Goal: Task Accomplishment & Management: Use online tool/utility

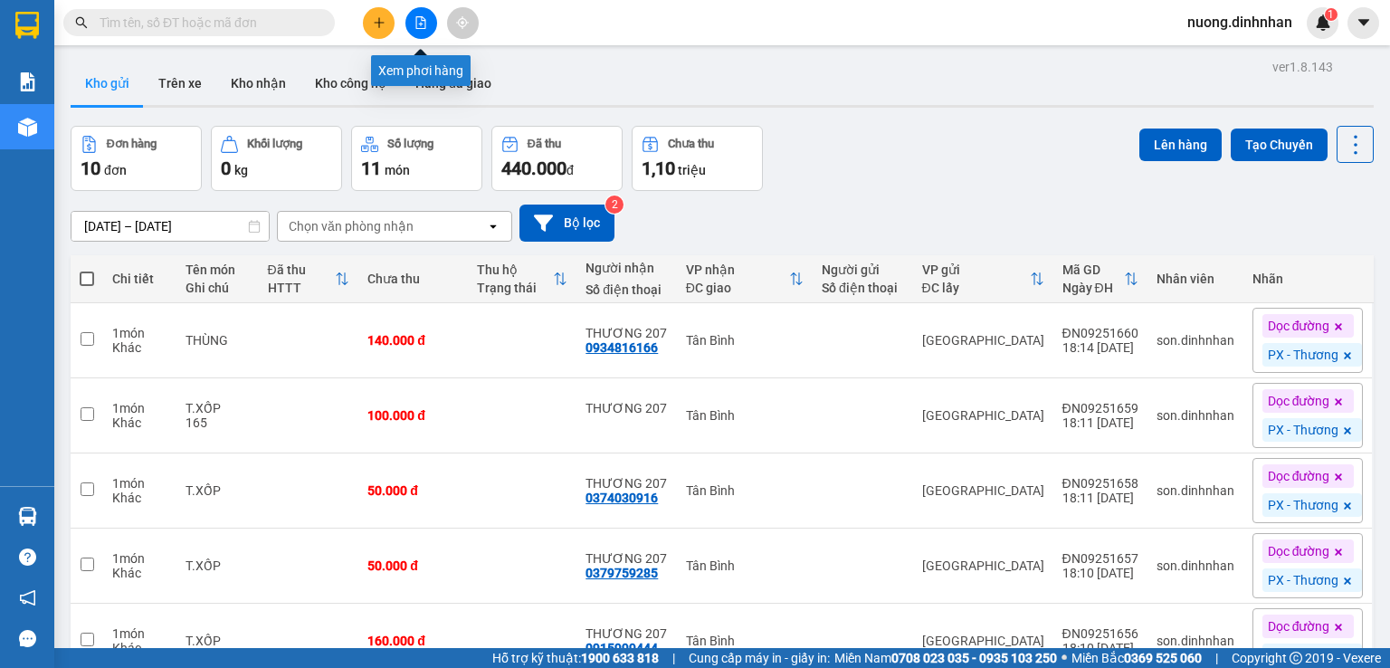
click at [415, 24] on icon "file-add" at bounding box center [421, 22] width 13 height 13
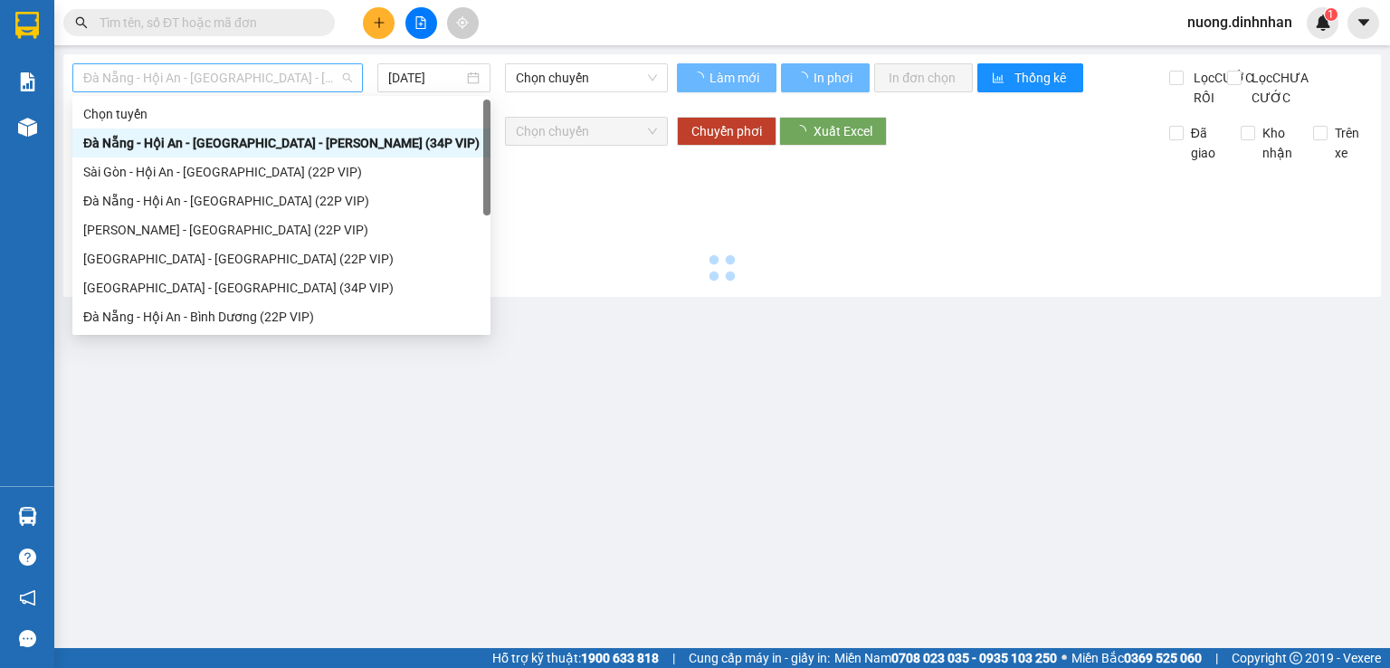
click at [181, 77] on span "Đà Nẵng - Hội An - [GEOGRAPHIC_DATA] - [PERSON_NAME] (34P VIP)" at bounding box center [217, 77] width 269 height 27
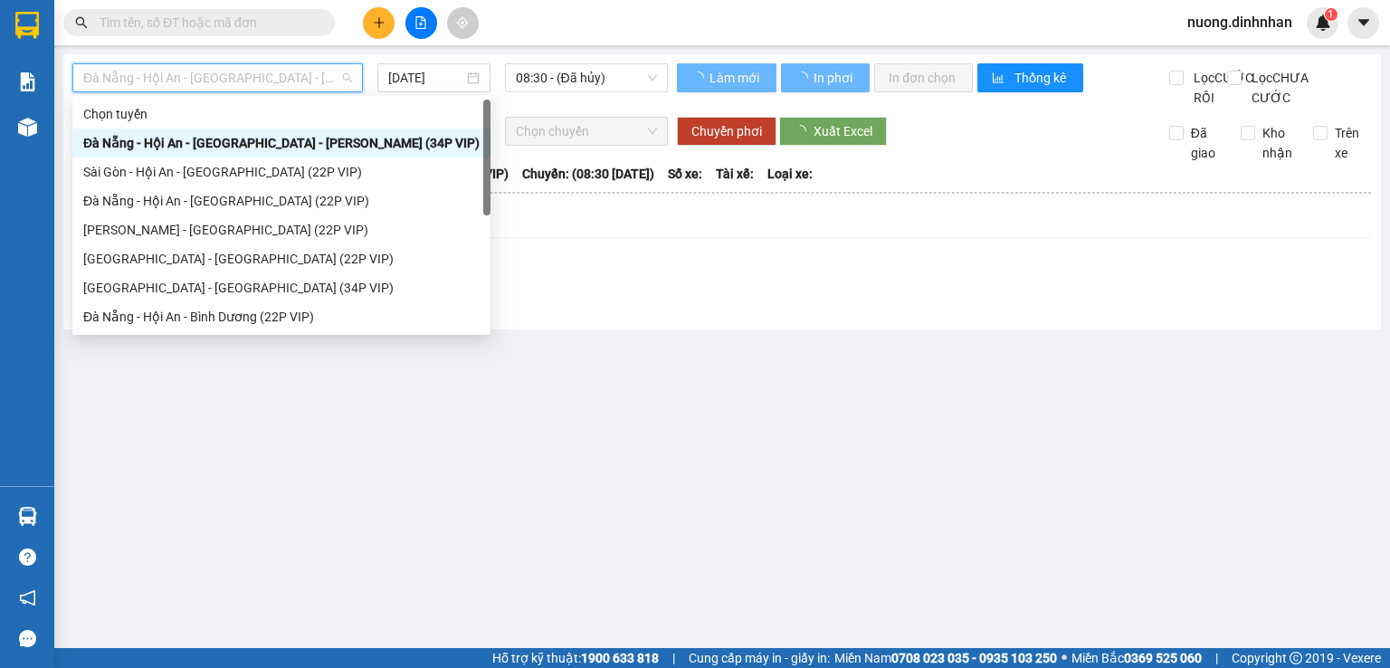
scroll to position [29, 0]
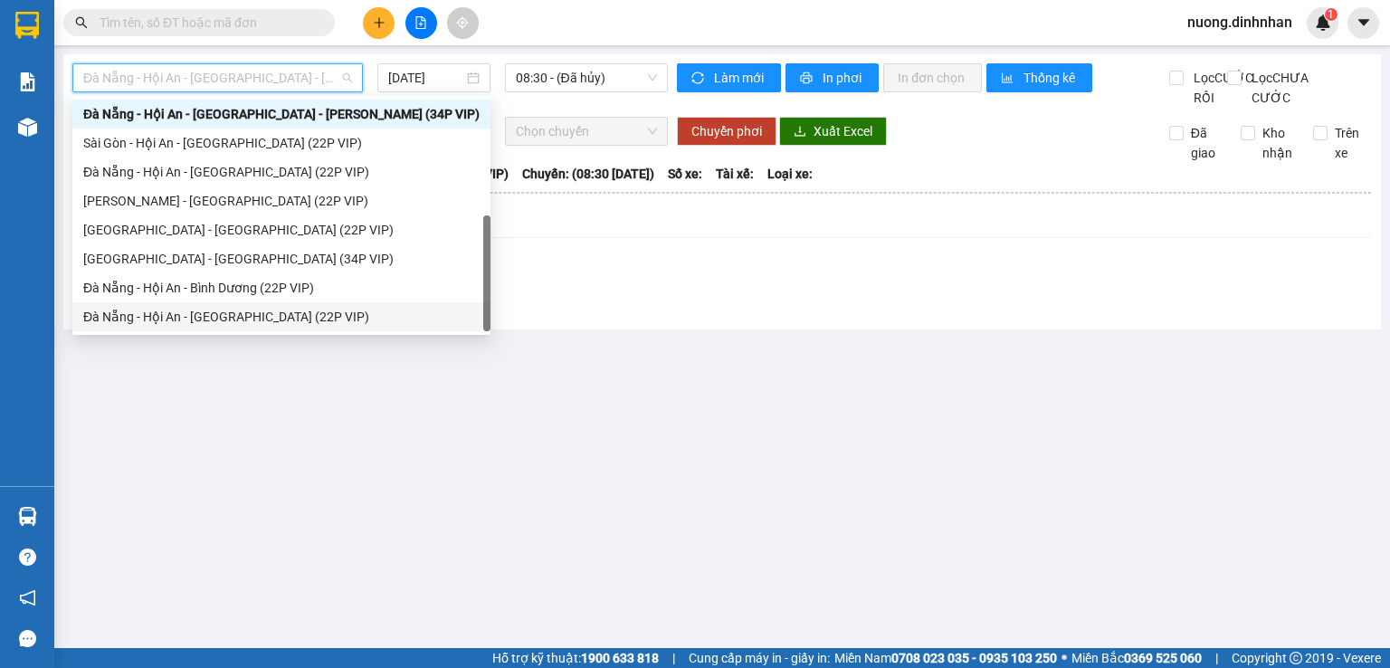
click at [291, 318] on div "Đà Nẵng - Hội An - [GEOGRAPHIC_DATA] (22P VIP)" at bounding box center [281, 317] width 396 height 20
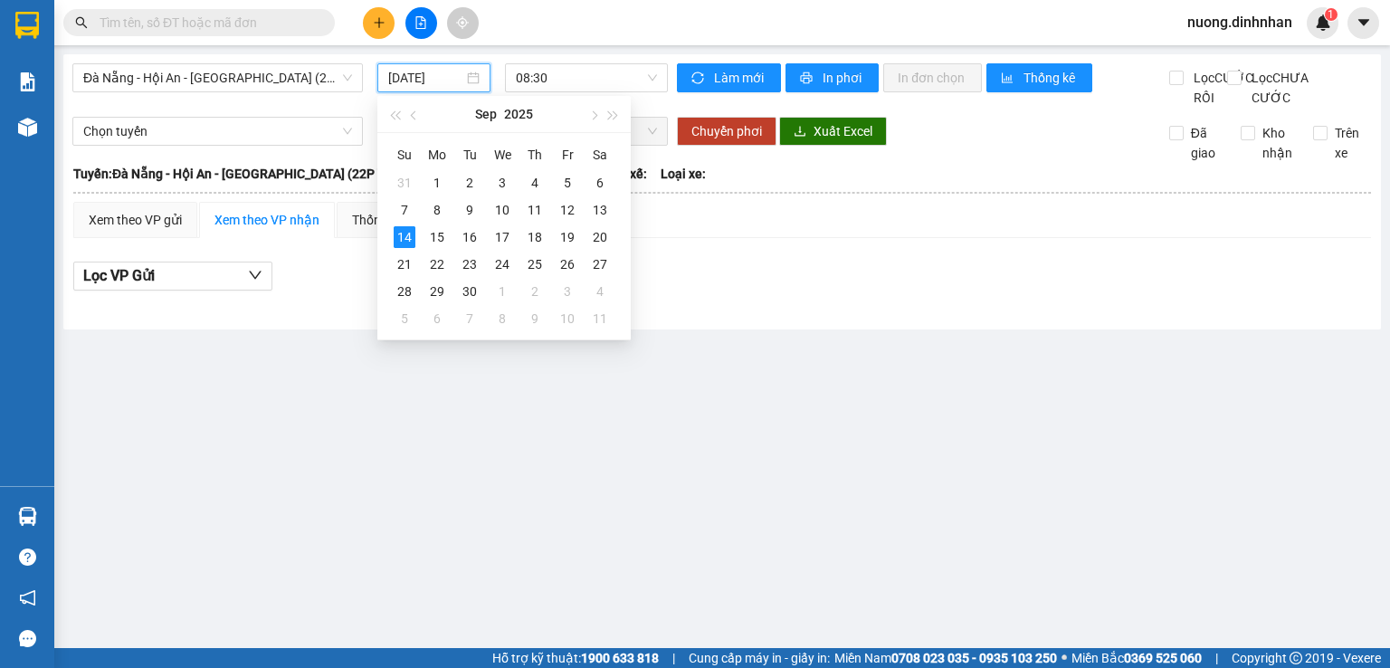
click at [440, 85] on input "[DATE]" at bounding box center [425, 78] width 74 height 20
click at [565, 215] on div "12" at bounding box center [568, 210] width 22 height 22
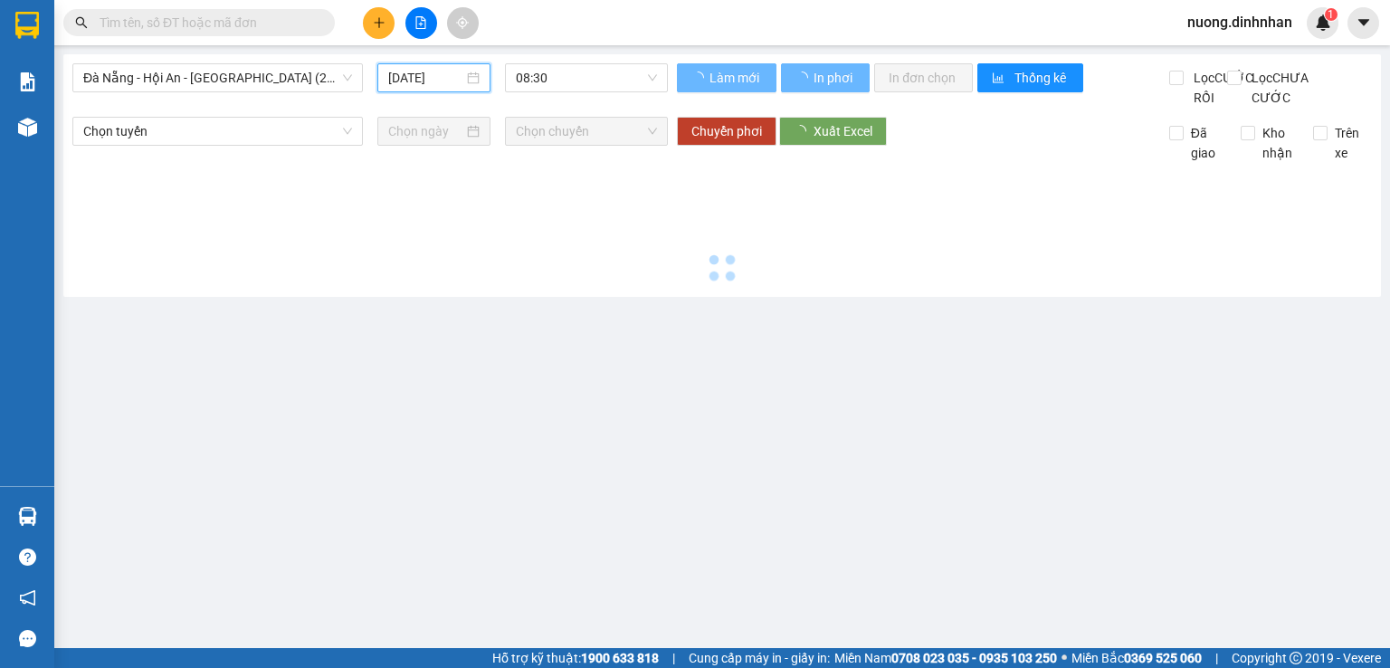
type input "[DATE]"
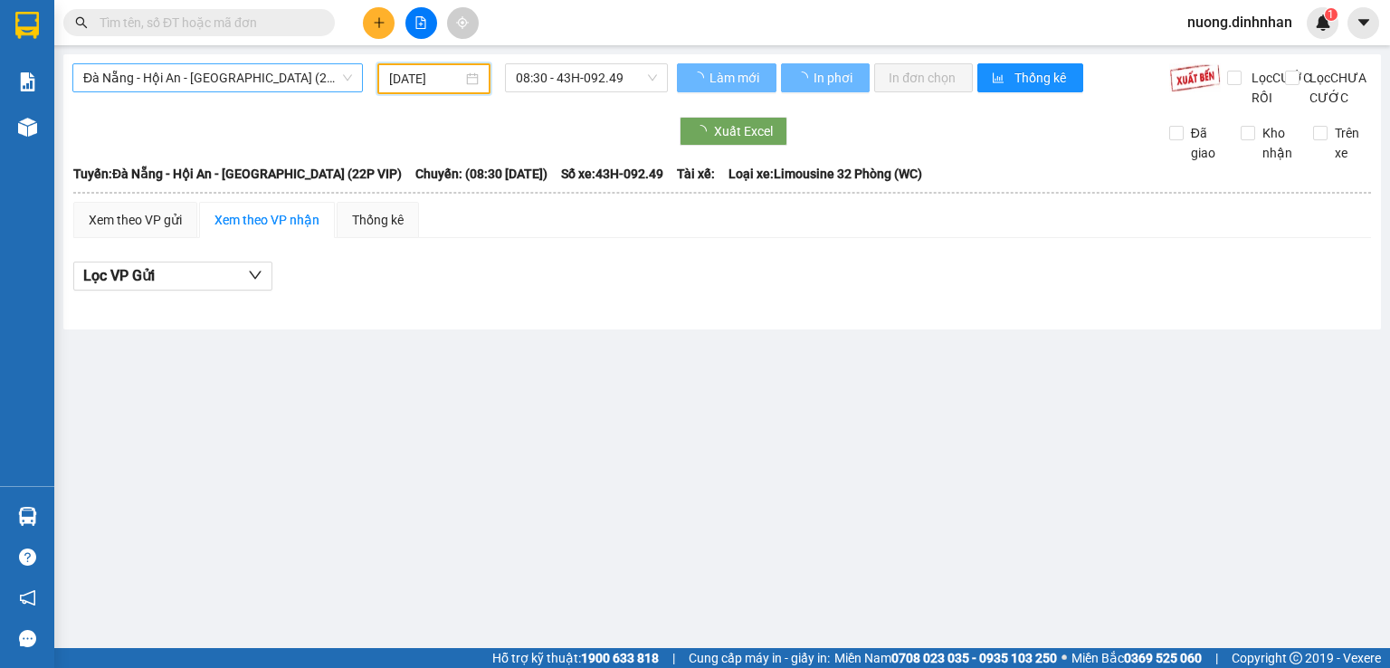
click at [310, 86] on span "Đà Nẵng - Hội An - [GEOGRAPHIC_DATA] (22P VIP)" at bounding box center [217, 77] width 269 height 27
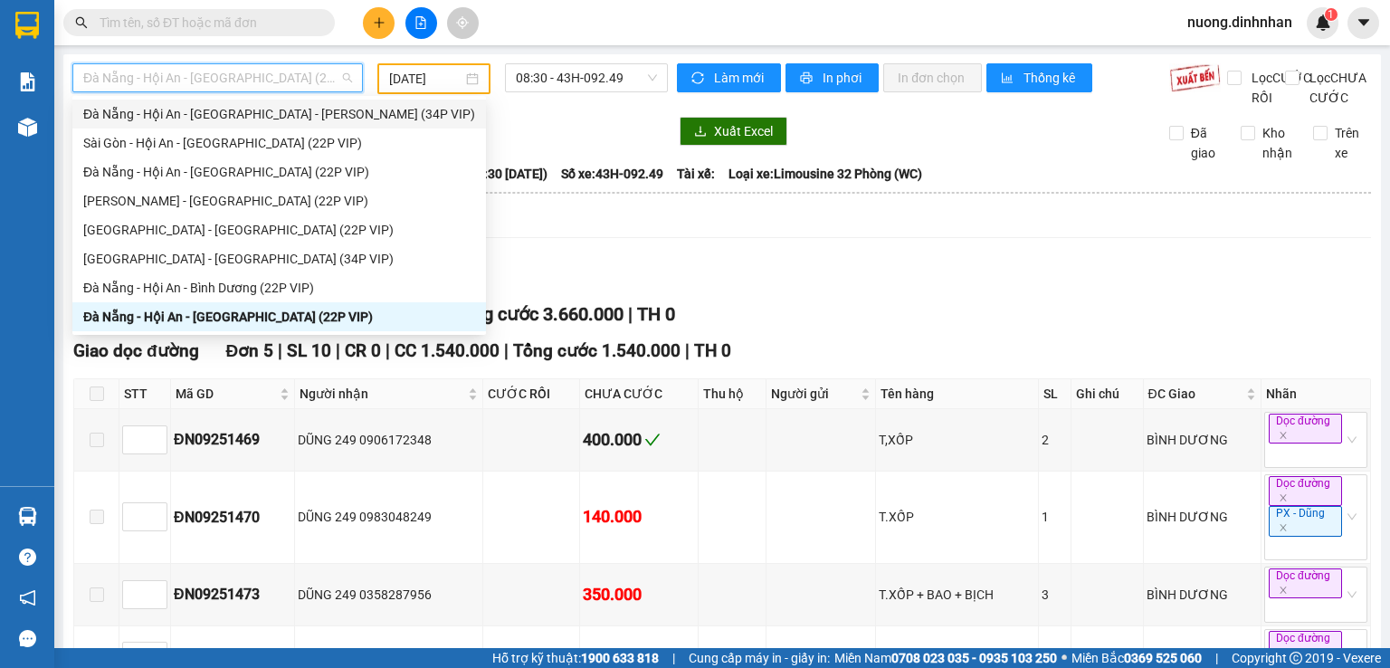
click at [339, 111] on div "Đà Nẵng - Hội An - [GEOGRAPHIC_DATA] - [PERSON_NAME] (34P VIP)" at bounding box center [279, 114] width 392 height 20
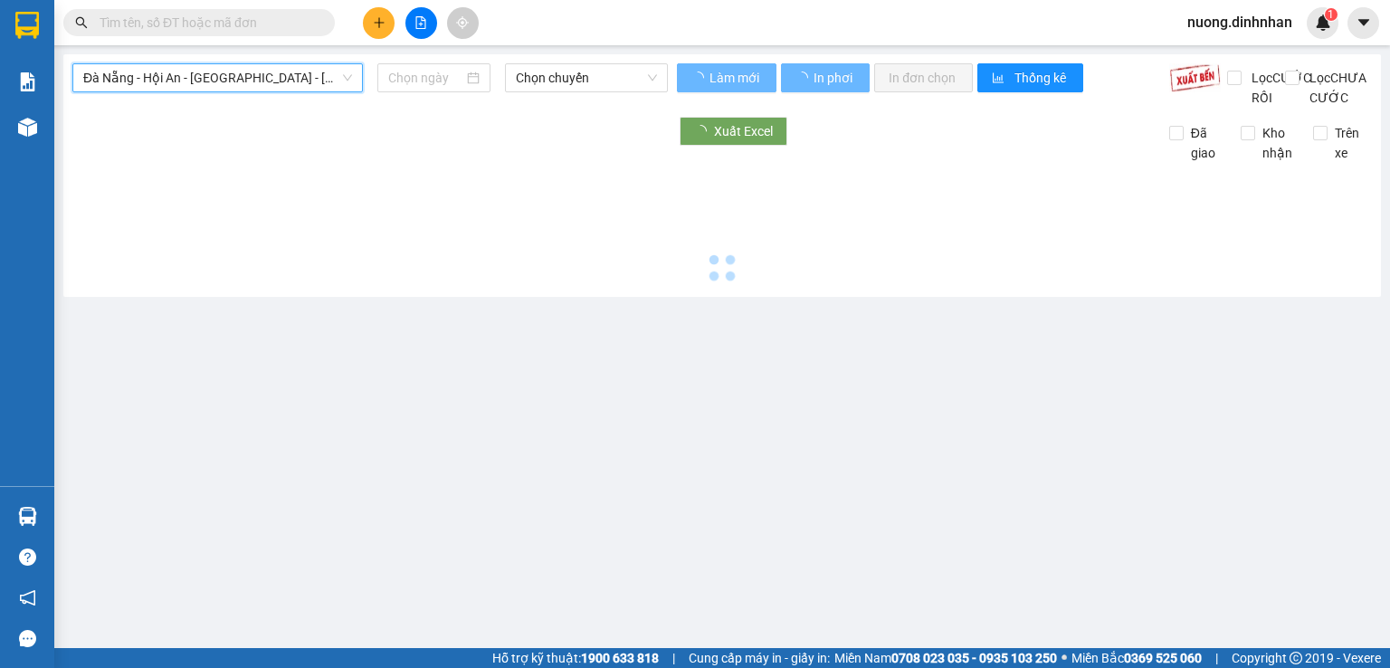
type input "[DATE]"
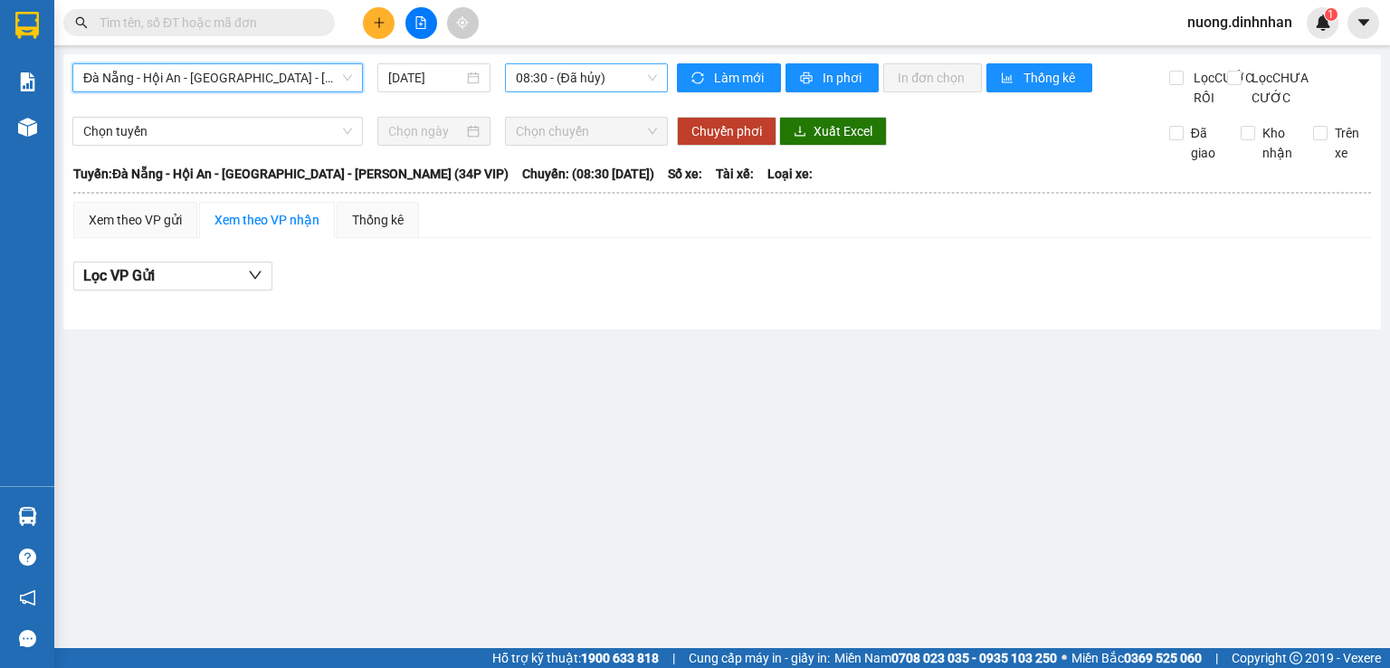
click at [592, 78] on span "08:30 - (Đã hủy)" at bounding box center [587, 77] width 142 height 27
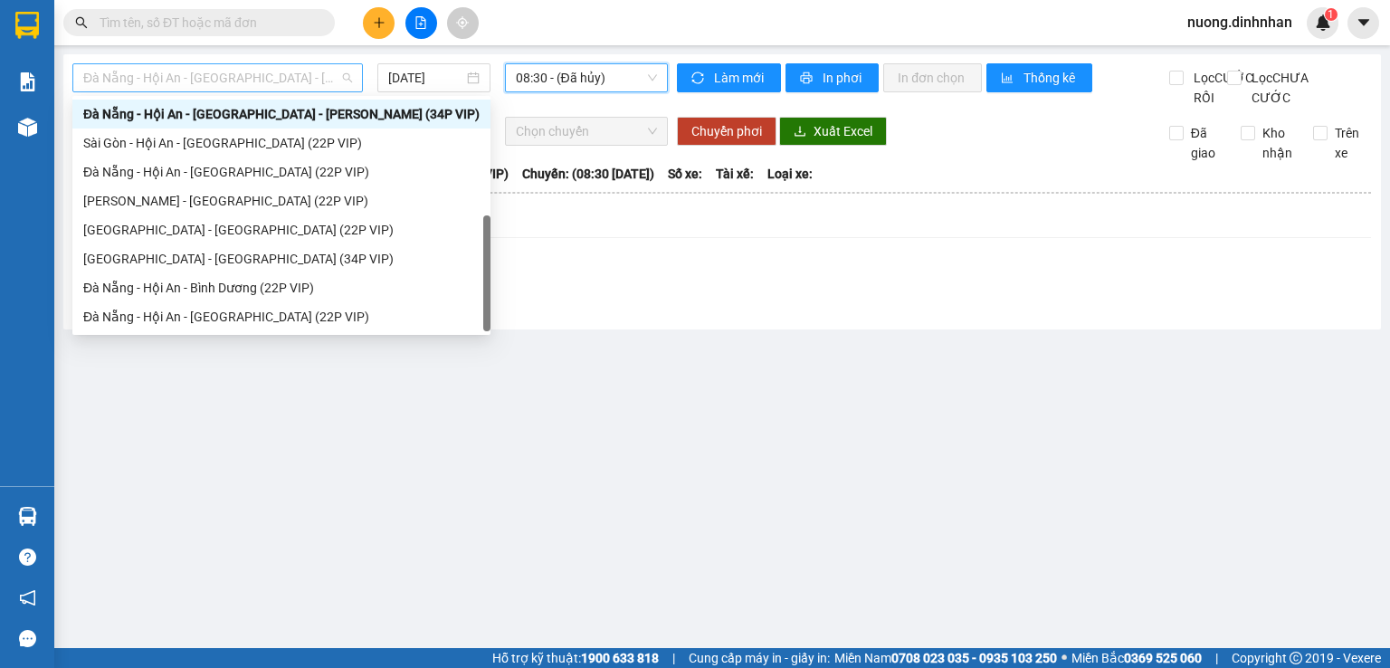
click at [237, 78] on span "Đà Nẵng - Hội An - [GEOGRAPHIC_DATA] - [PERSON_NAME] (34P VIP)" at bounding box center [217, 77] width 269 height 27
click at [196, 167] on div "Đà Nẵng - Hội An - [GEOGRAPHIC_DATA] (22P VIP)" at bounding box center [281, 172] width 396 height 20
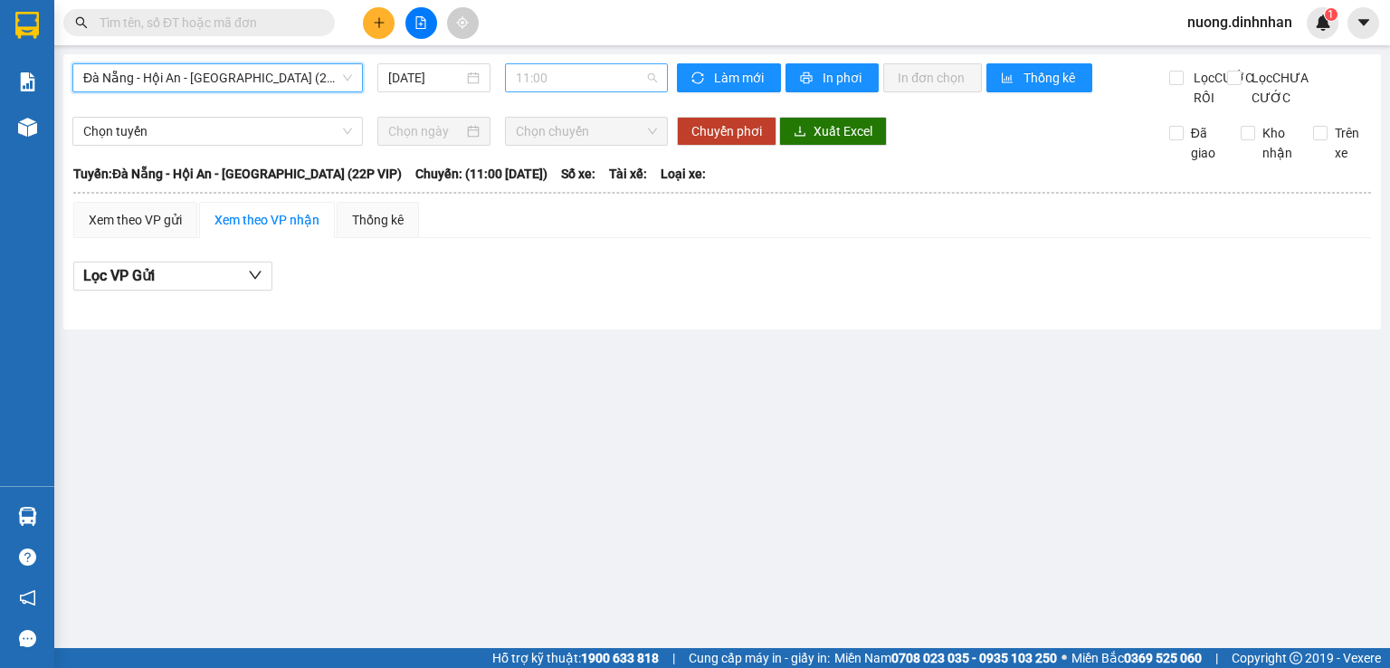
click at [579, 73] on span "11:00" at bounding box center [587, 77] width 142 height 27
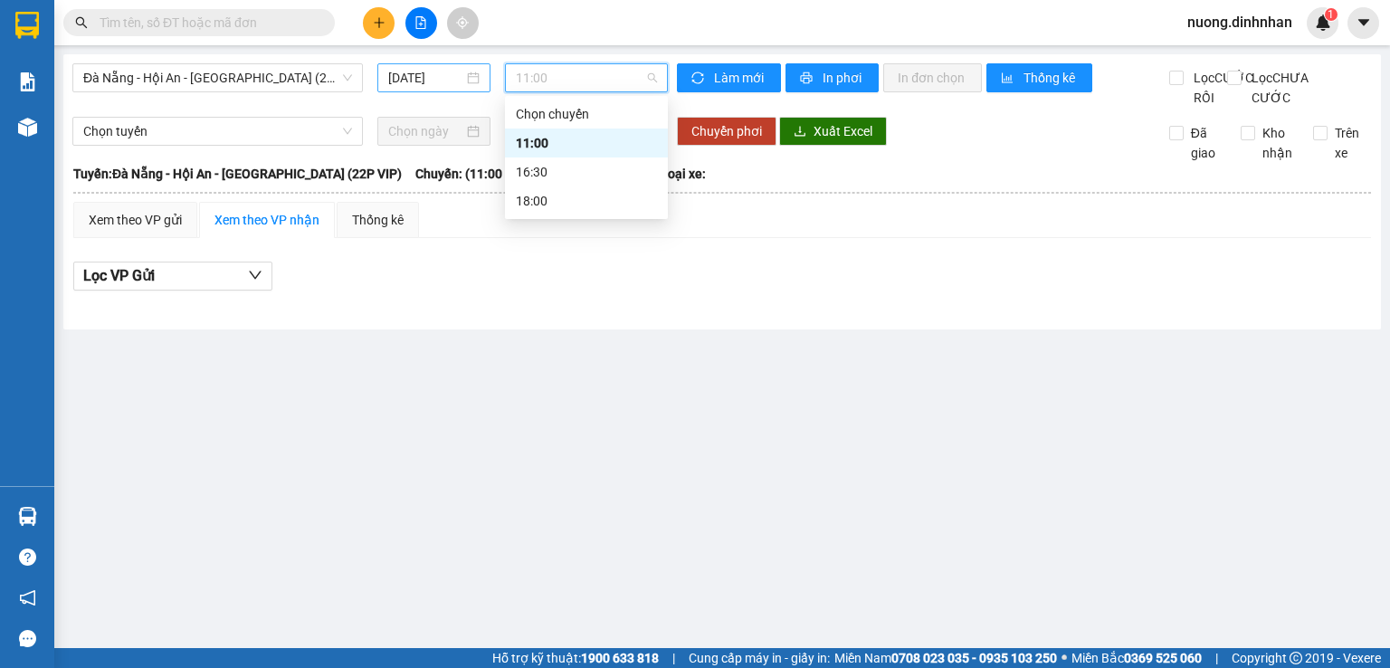
click at [434, 84] on input "[DATE]" at bounding box center [425, 78] width 74 height 20
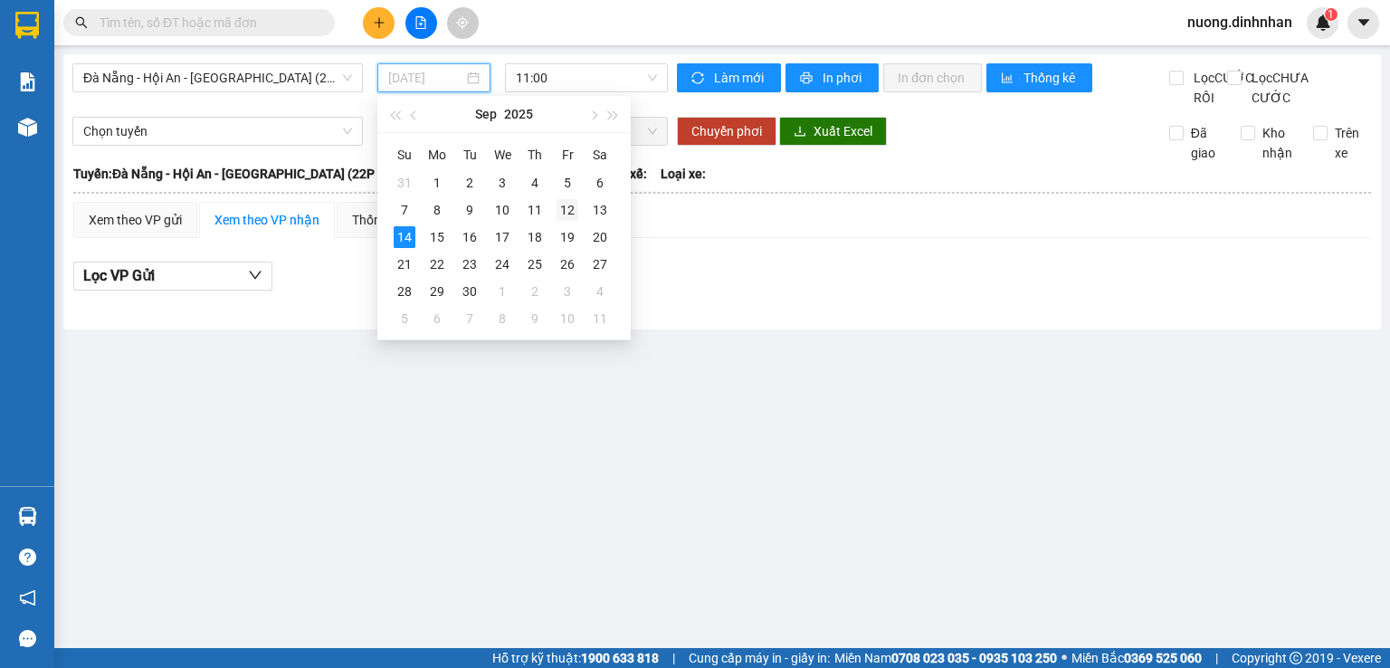
click at [570, 207] on div "12" at bounding box center [568, 210] width 22 height 22
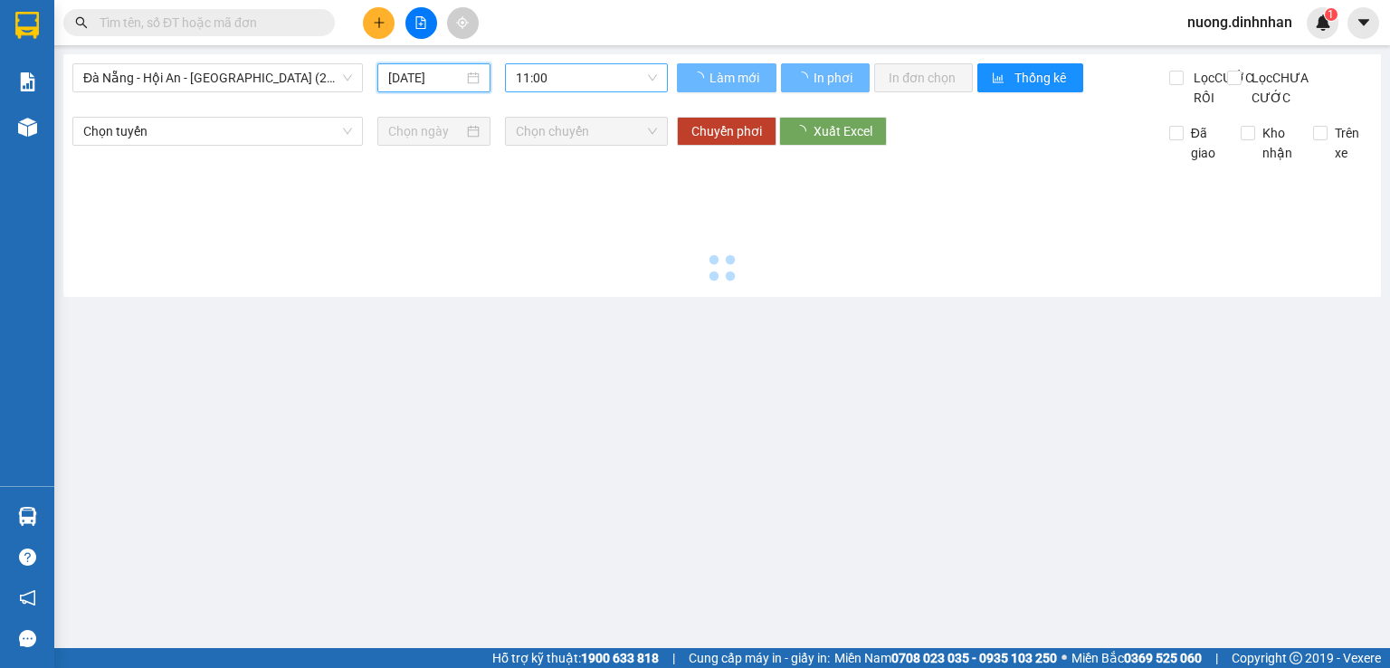
type input "[DATE]"
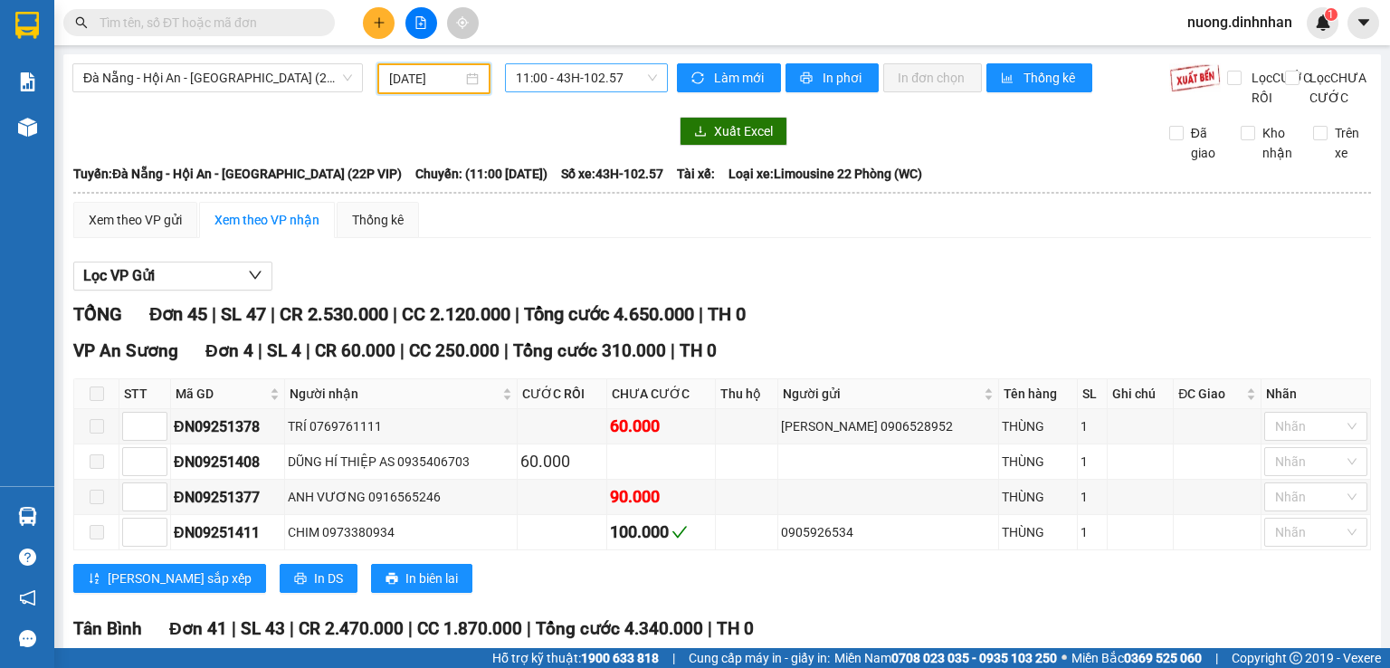
click at [630, 88] on span "11:00 - 43H-102.57" at bounding box center [587, 77] width 142 height 27
click at [823, 82] on span "In phơi" at bounding box center [844, 78] width 42 height 20
click at [626, 73] on span "11:00 - 43H-102.57" at bounding box center [587, 77] width 142 height 27
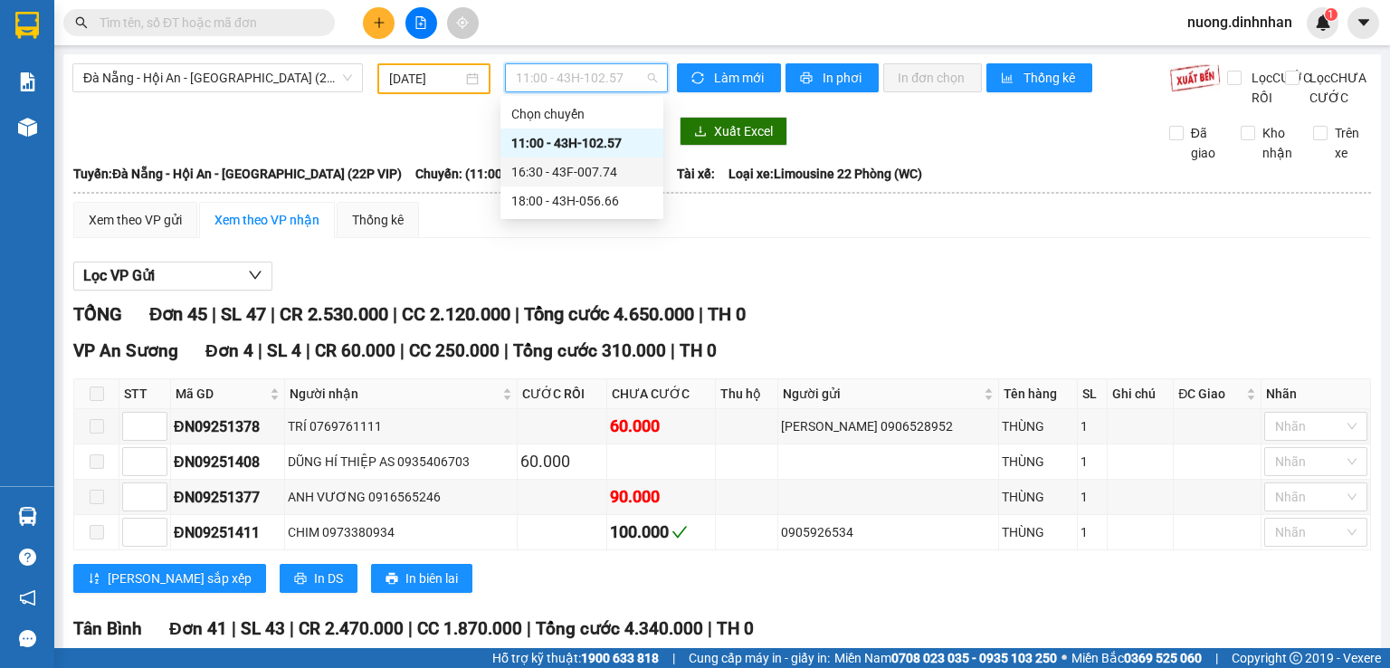
click at [597, 168] on div "16:30 - 43F-007.74" at bounding box center [581, 172] width 141 height 20
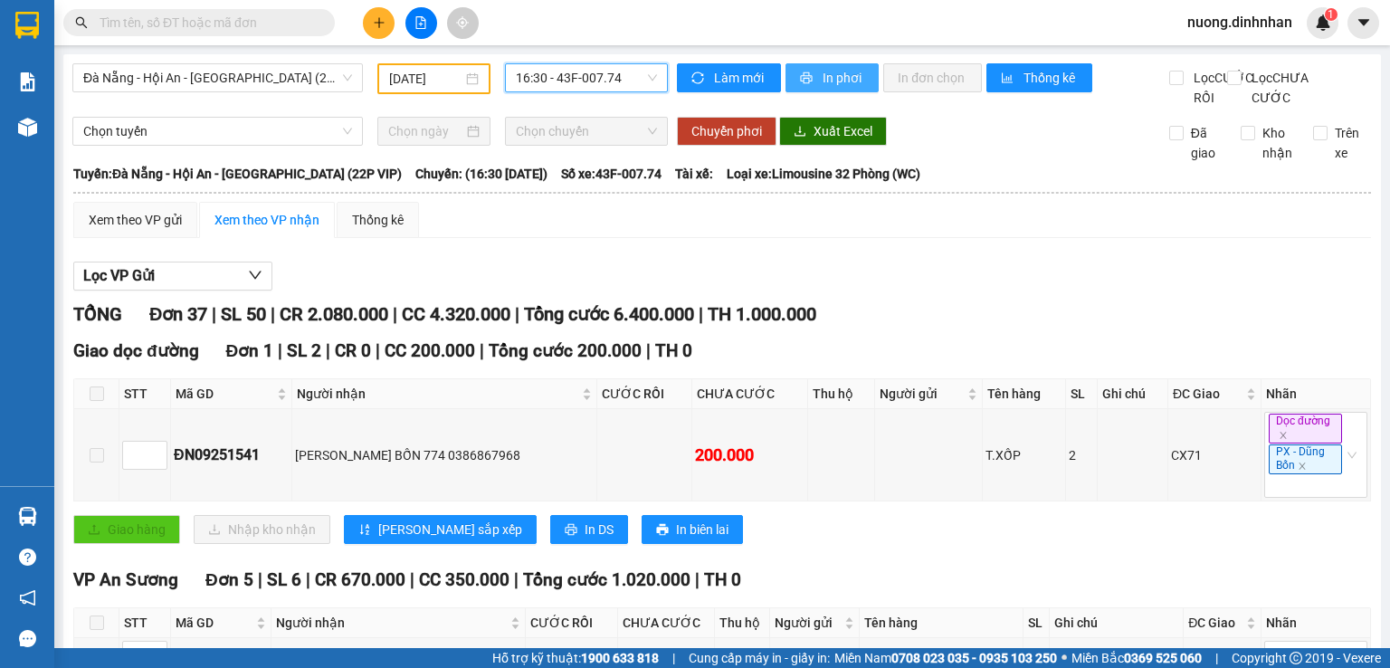
click at [851, 86] on span "In phơi" at bounding box center [844, 78] width 42 height 20
click at [626, 83] on span "16:30 - 43F-007.74" at bounding box center [587, 77] width 142 height 27
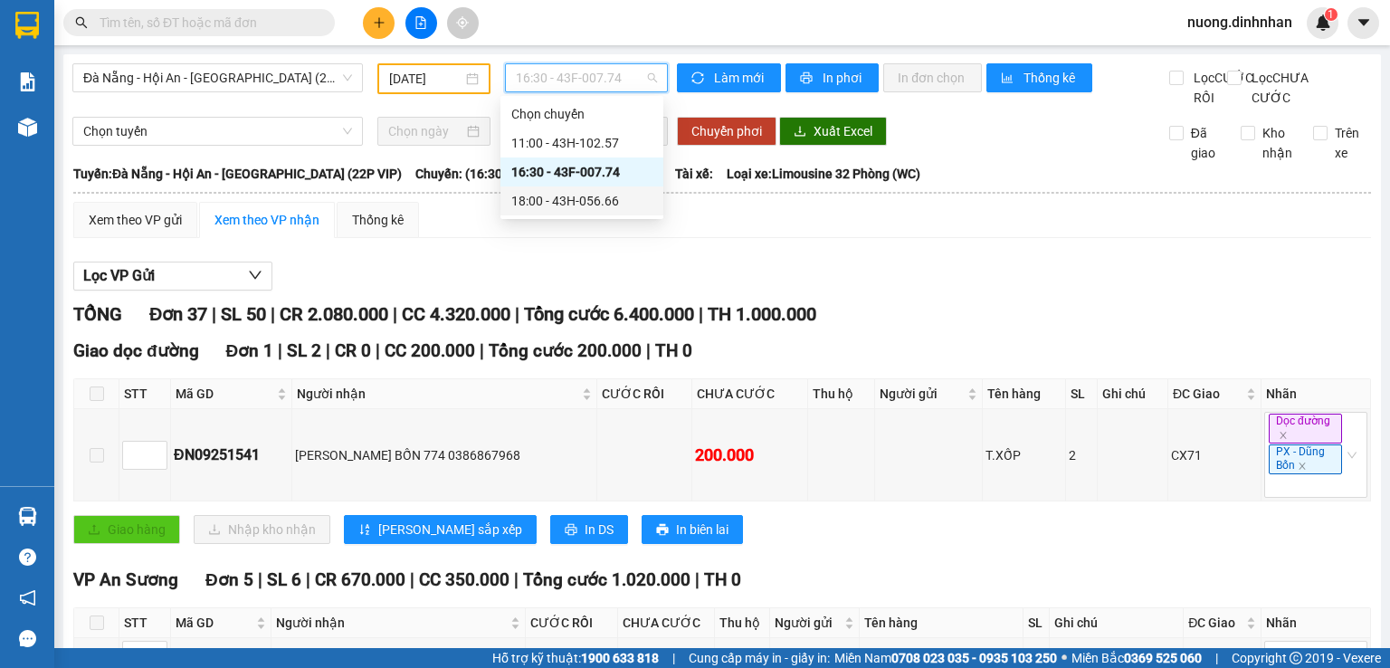
click at [615, 196] on div "18:00 - 43H-056.66" at bounding box center [581, 201] width 141 height 20
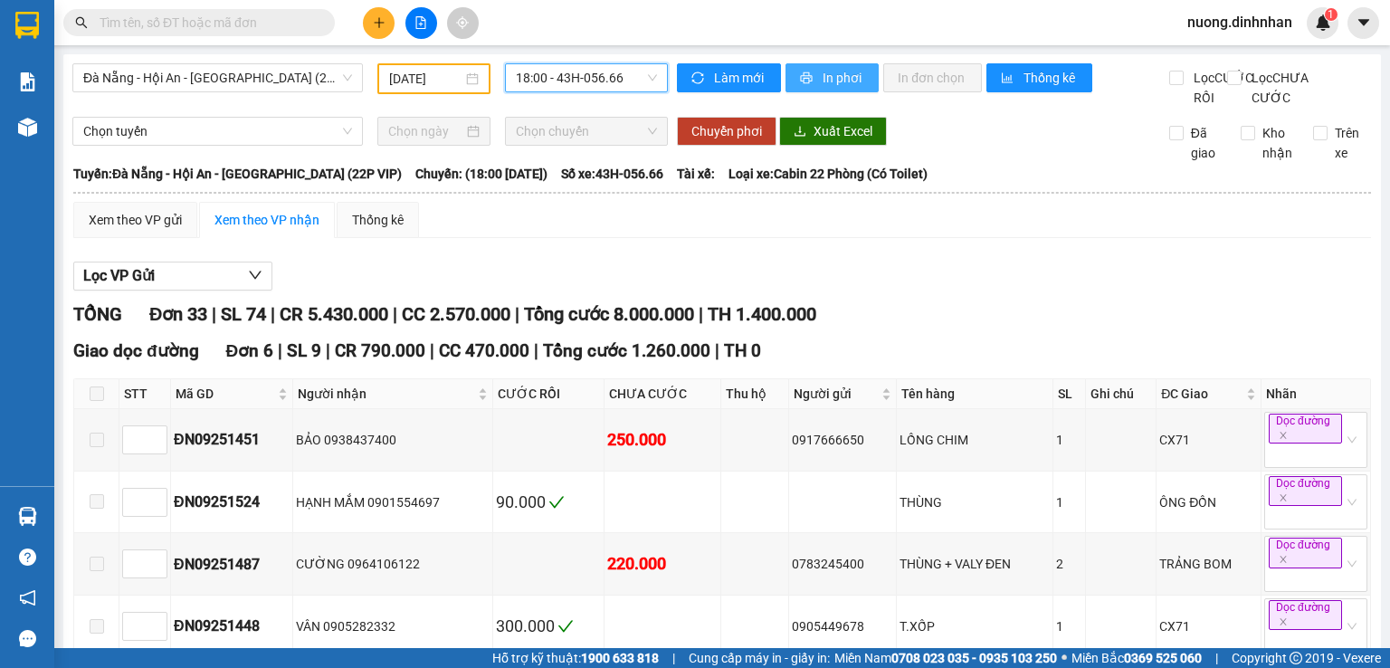
click at [842, 75] on span "In phơi" at bounding box center [844, 78] width 42 height 20
click at [296, 91] on div "Đà Nẵng - Hội An - [GEOGRAPHIC_DATA] (22P VIP)" at bounding box center [217, 77] width 291 height 29
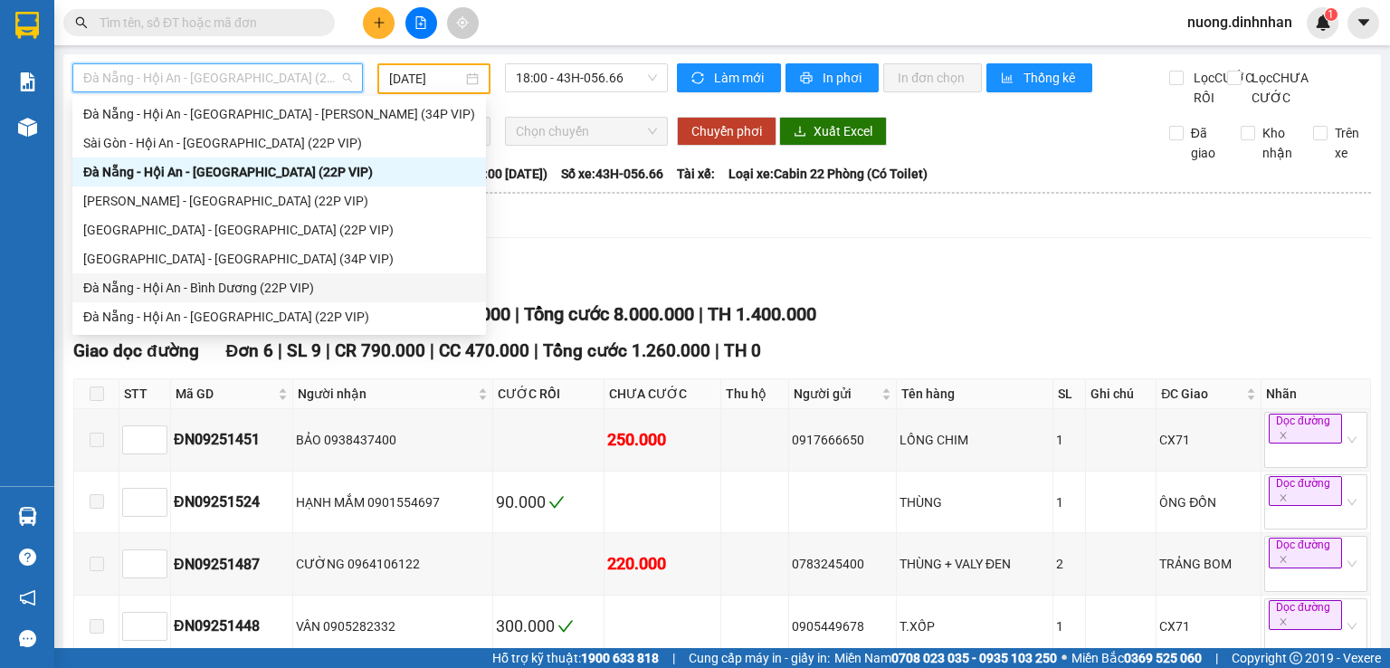
click at [263, 294] on div "Đà Nẵng - Hội An - Bình Dương (22P VIP)" at bounding box center [279, 288] width 392 height 20
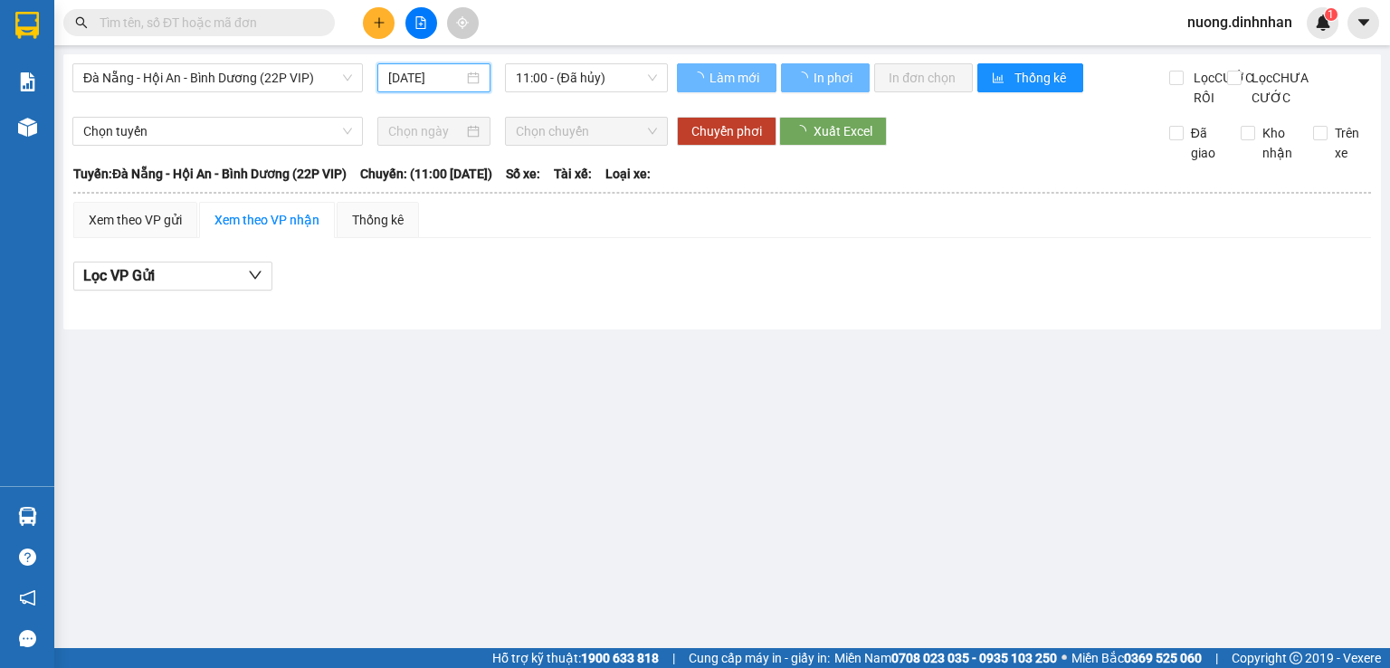
click at [434, 74] on input "[DATE]" at bounding box center [425, 78] width 74 height 20
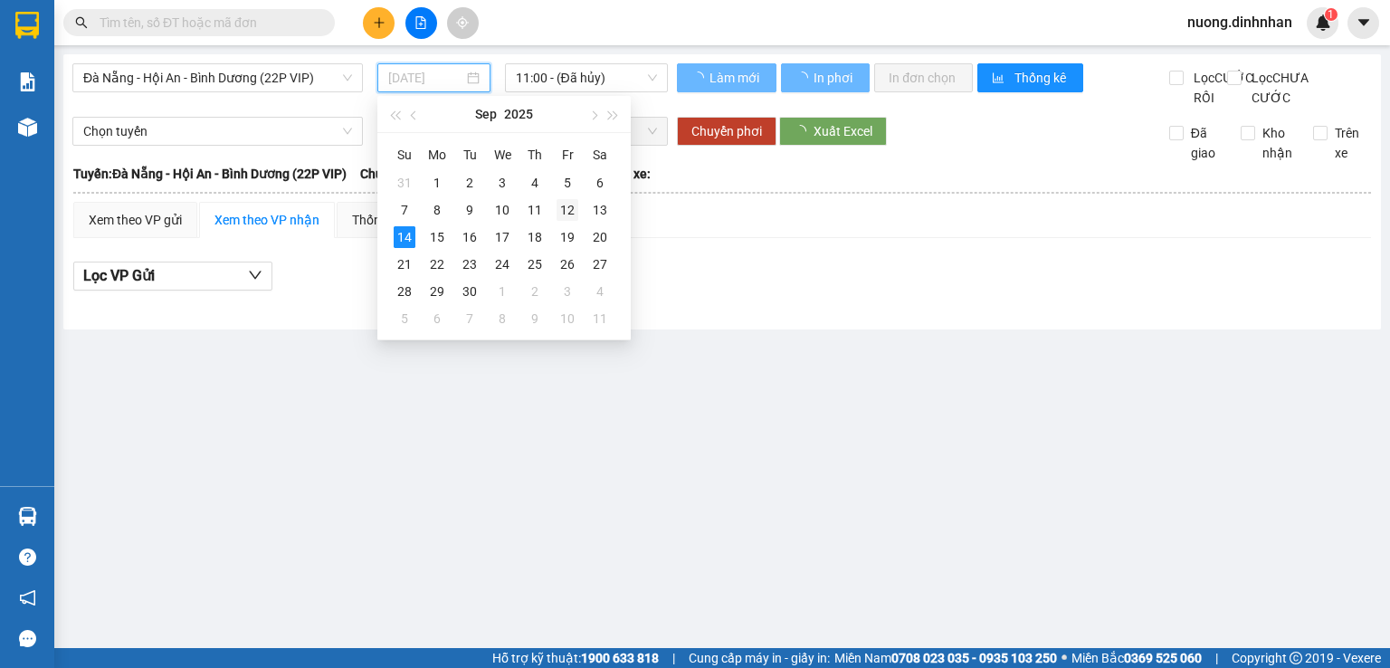
click at [564, 212] on div "12" at bounding box center [568, 210] width 22 height 22
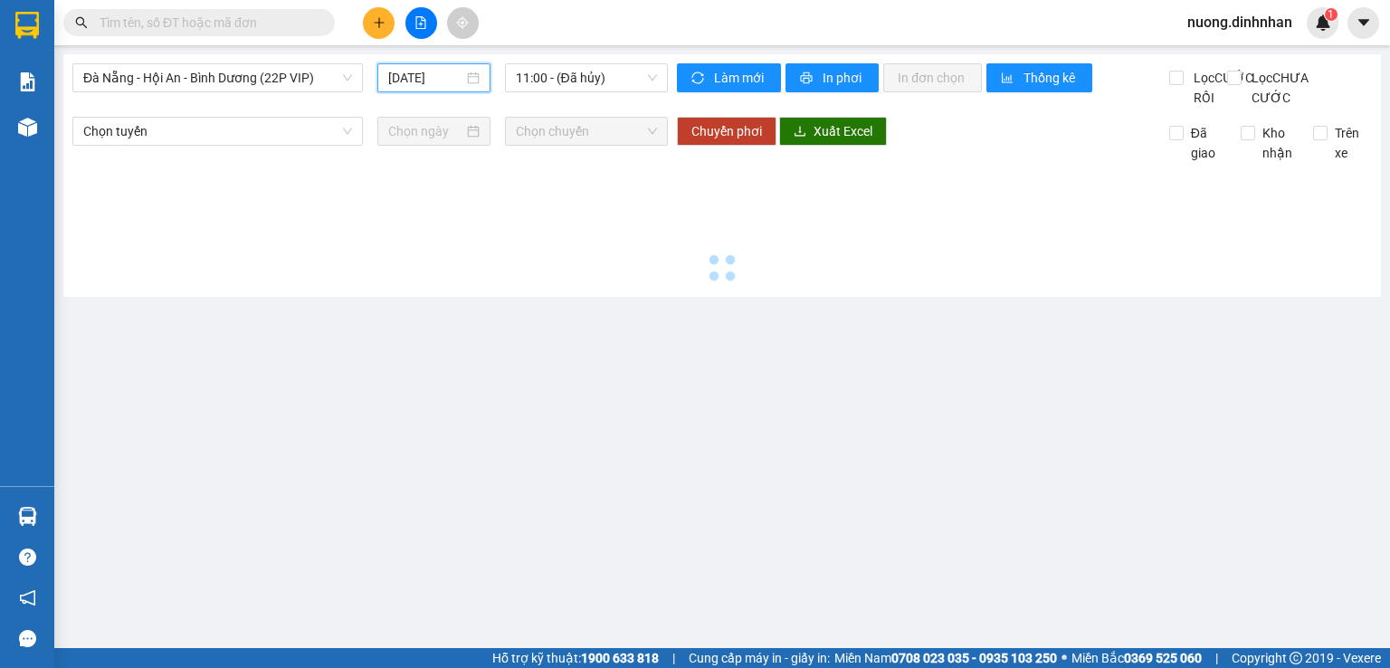
type input "[DATE]"
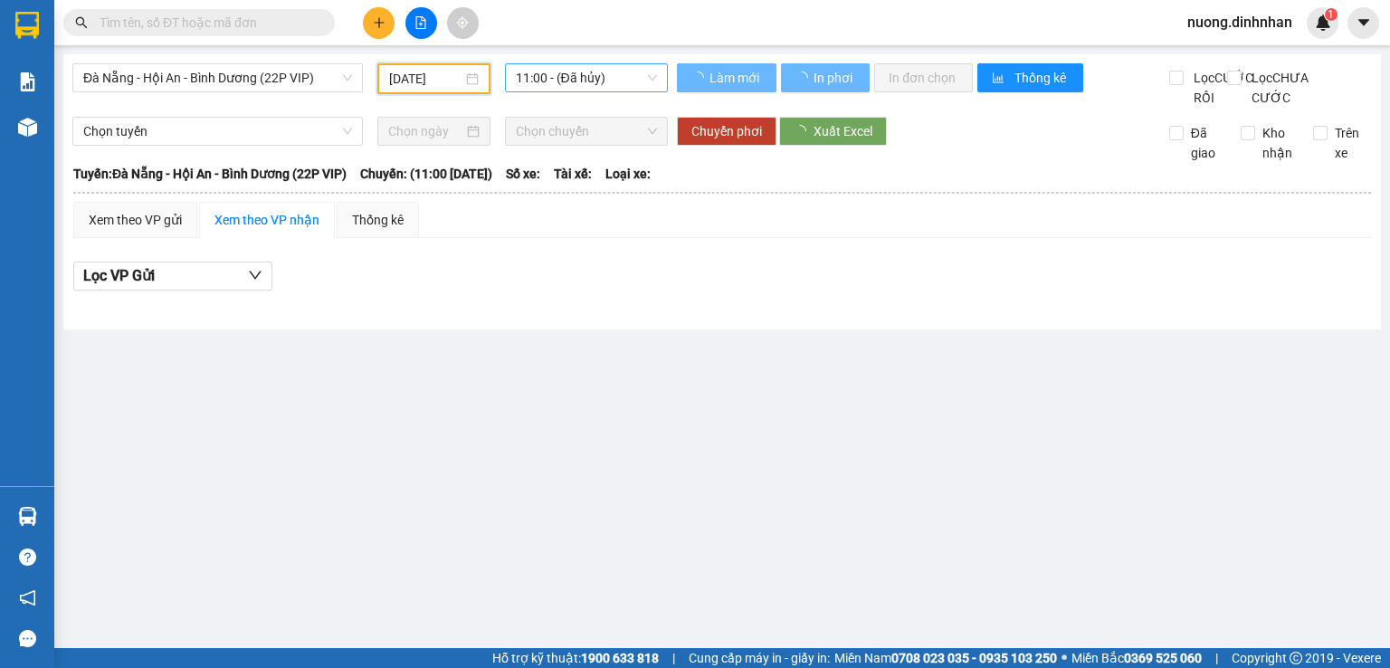
click at [606, 87] on span "11:00 - (Đã hủy)" at bounding box center [587, 77] width 142 height 27
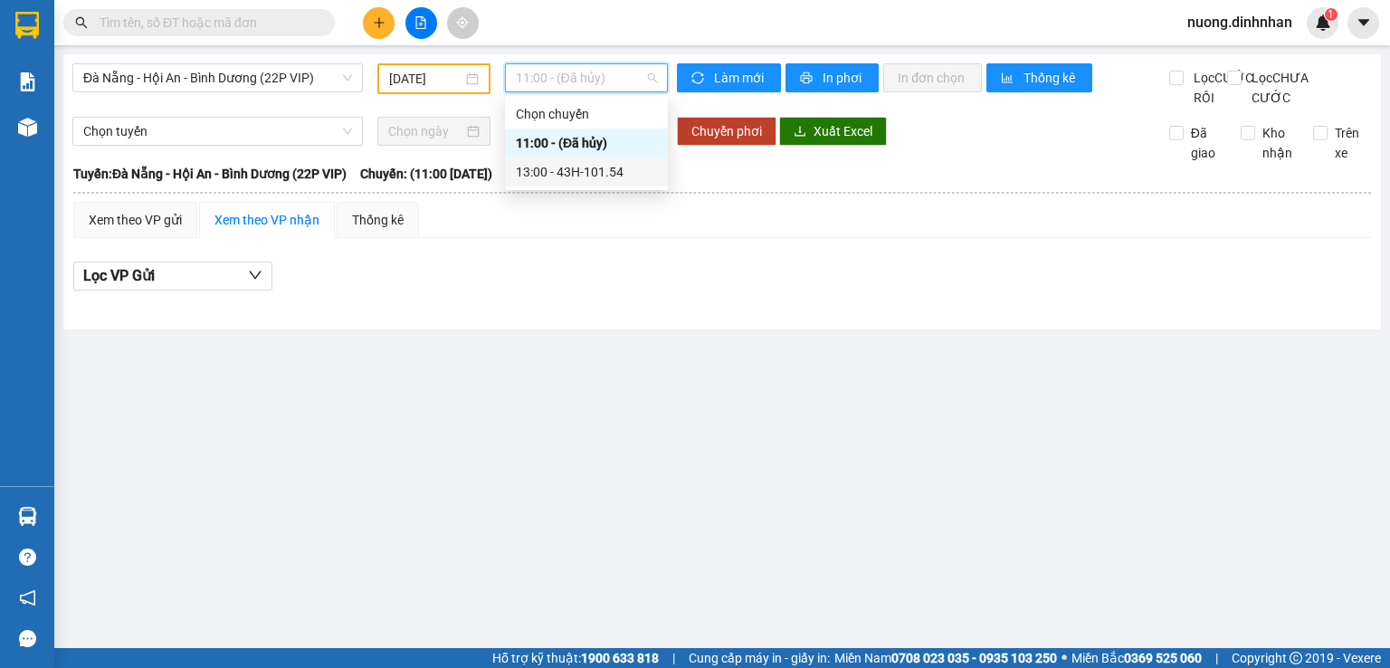
click at [623, 177] on div "13:00 - 43H-101.54" at bounding box center [586, 172] width 141 height 20
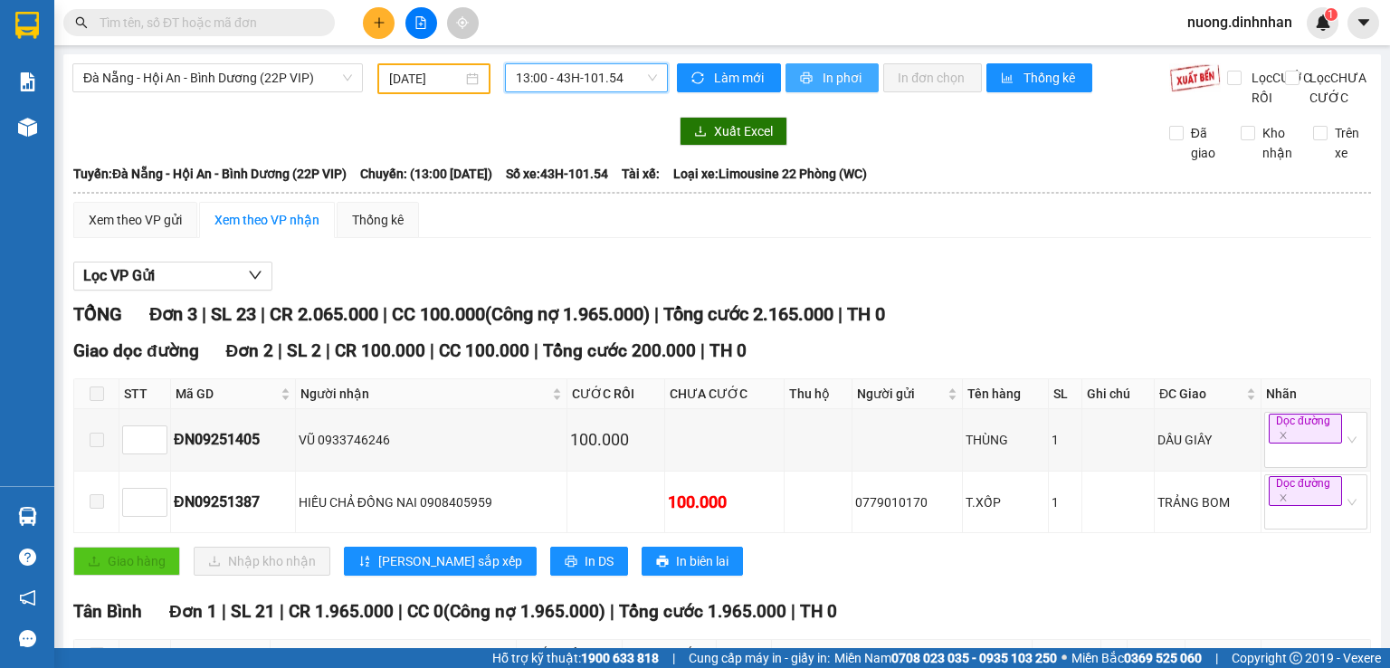
click at [854, 79] on span "In phơi" at bounding box center [844, 78] width 42 height 20
click at [306, 79] on span "Đà Nẵng - Hội An - Bình Dương (22P VIP)" at bounding box center [217, 77] width 269 height 27
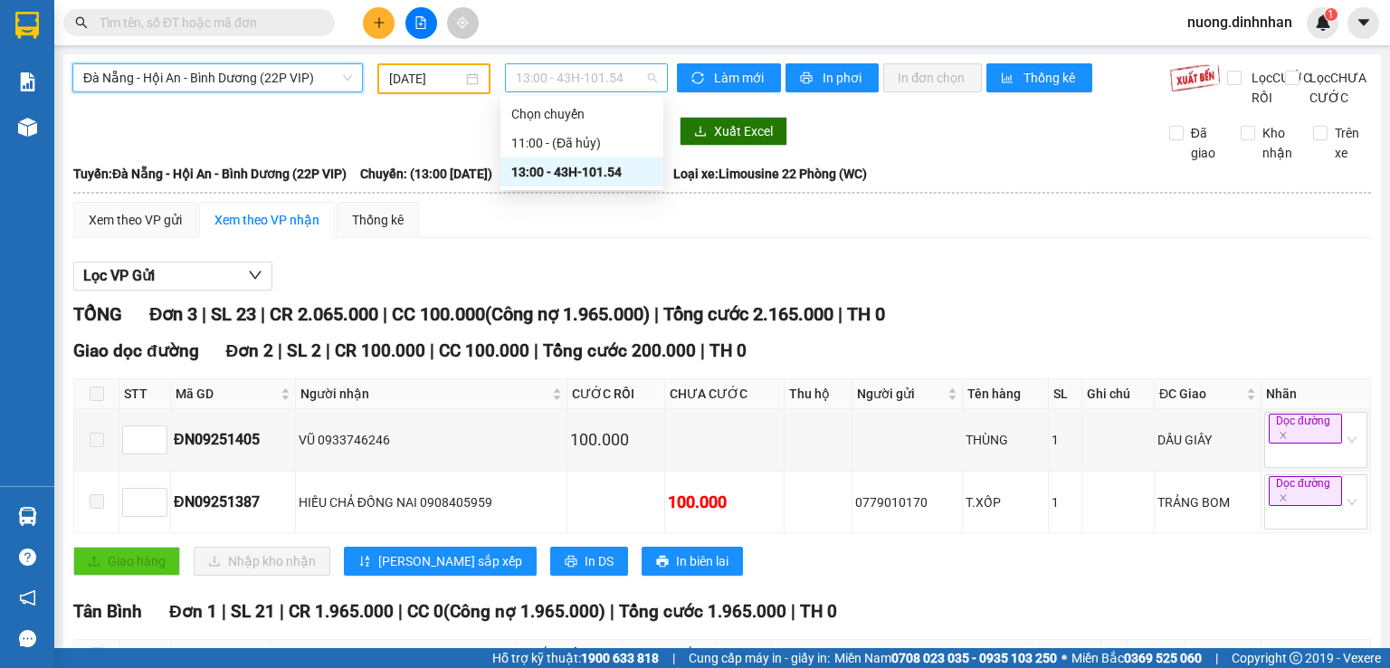
click at [583, 81] on span "13:00 - 43H-101.54" at bounding box center [587, 77] width 142 height 27
click at [249, 81] on span "Đà Nẵng - Hội An - Bình Dương (22P VIP)" at bounding box center [217, 77] width 269 height 27
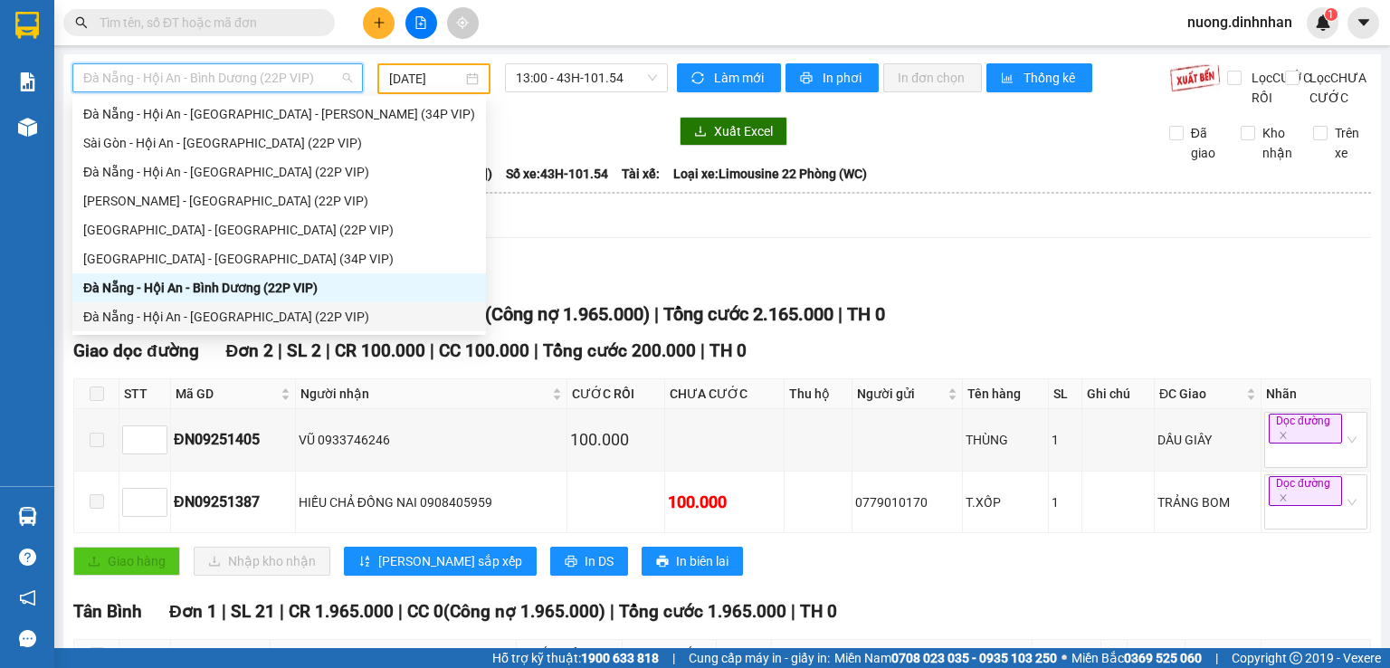
click at [289, 324] on div "Đà Nẵng - Hội An - [GEOGRAPHIC_DATA] (22P VIP)" at bounding box center [279, 317] width 392 height 20
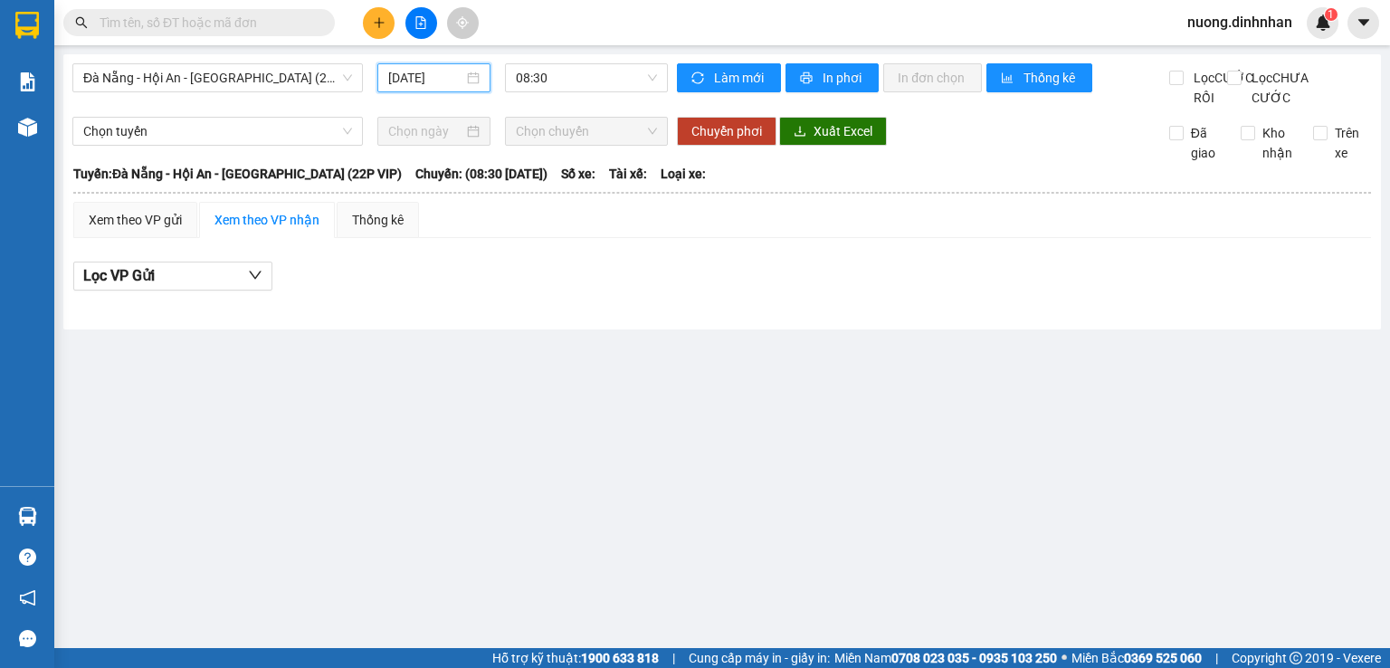
click at [402, 74] on input "[DATE]" at bounding box center [425, 78] width 74 height 20
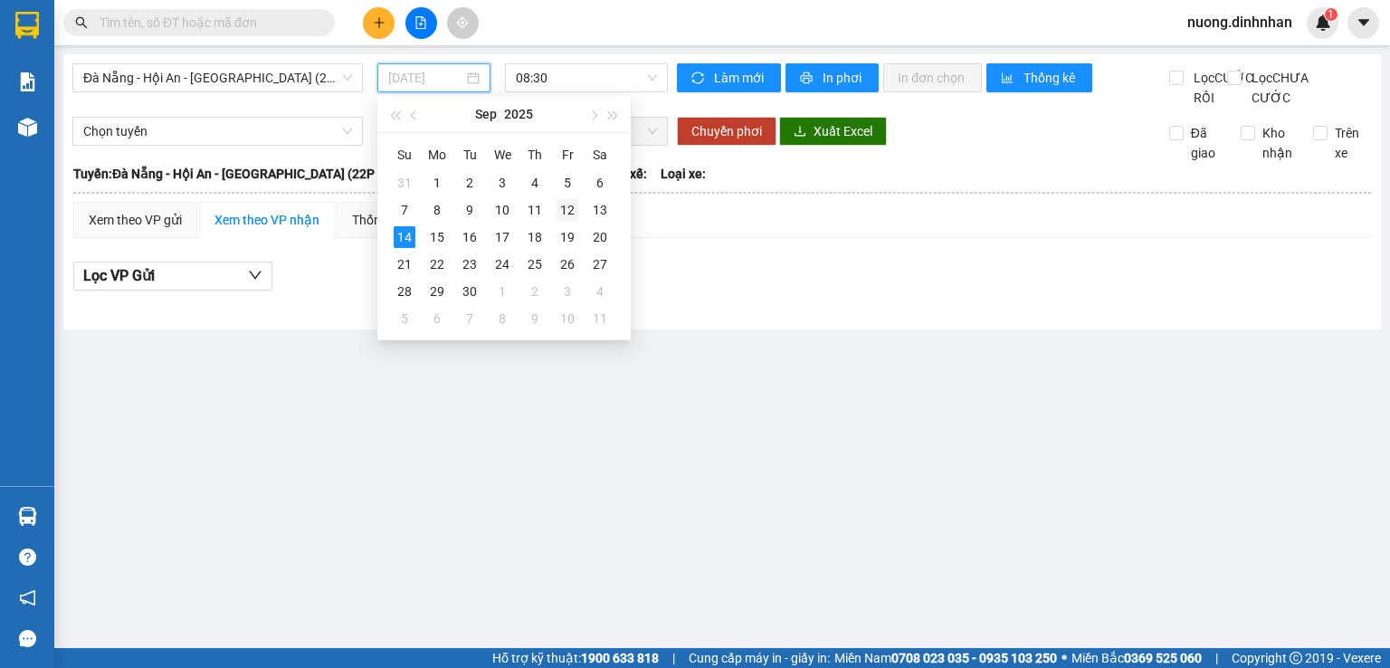
click at [567, 203] on div "12" at bounding box center [568, 210] width 22 height 22
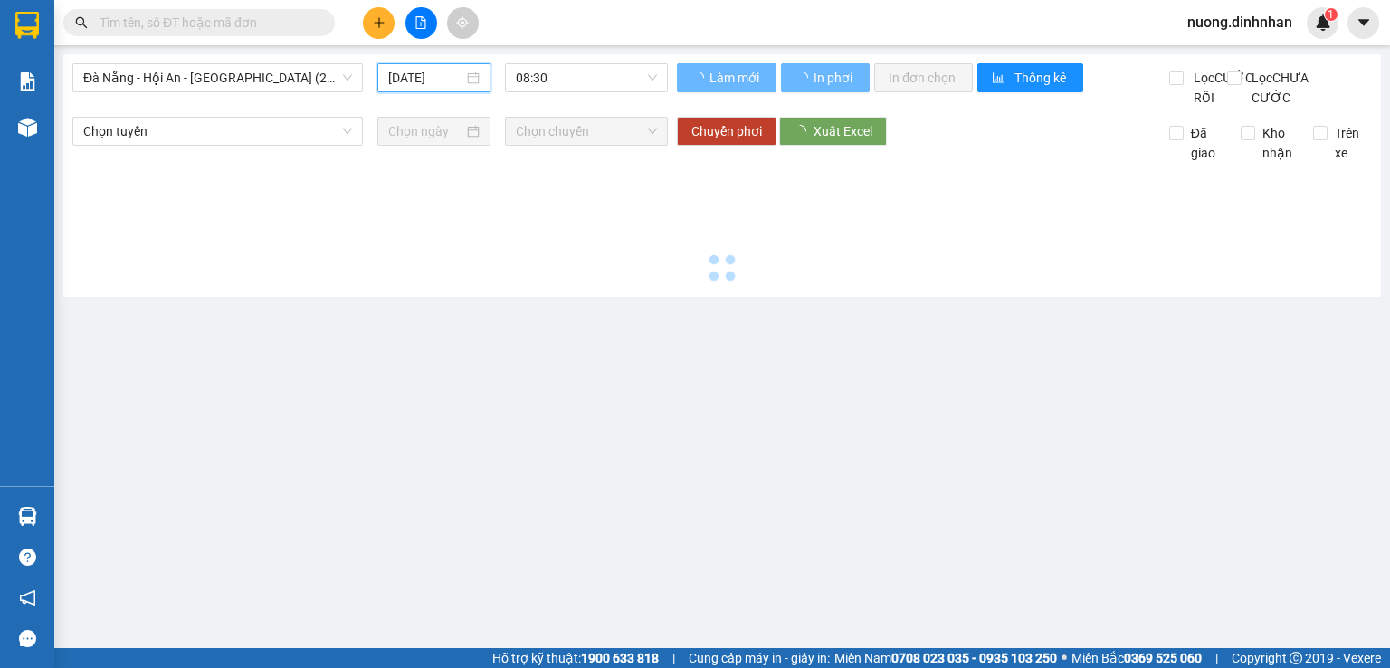
type input "[DATE]"
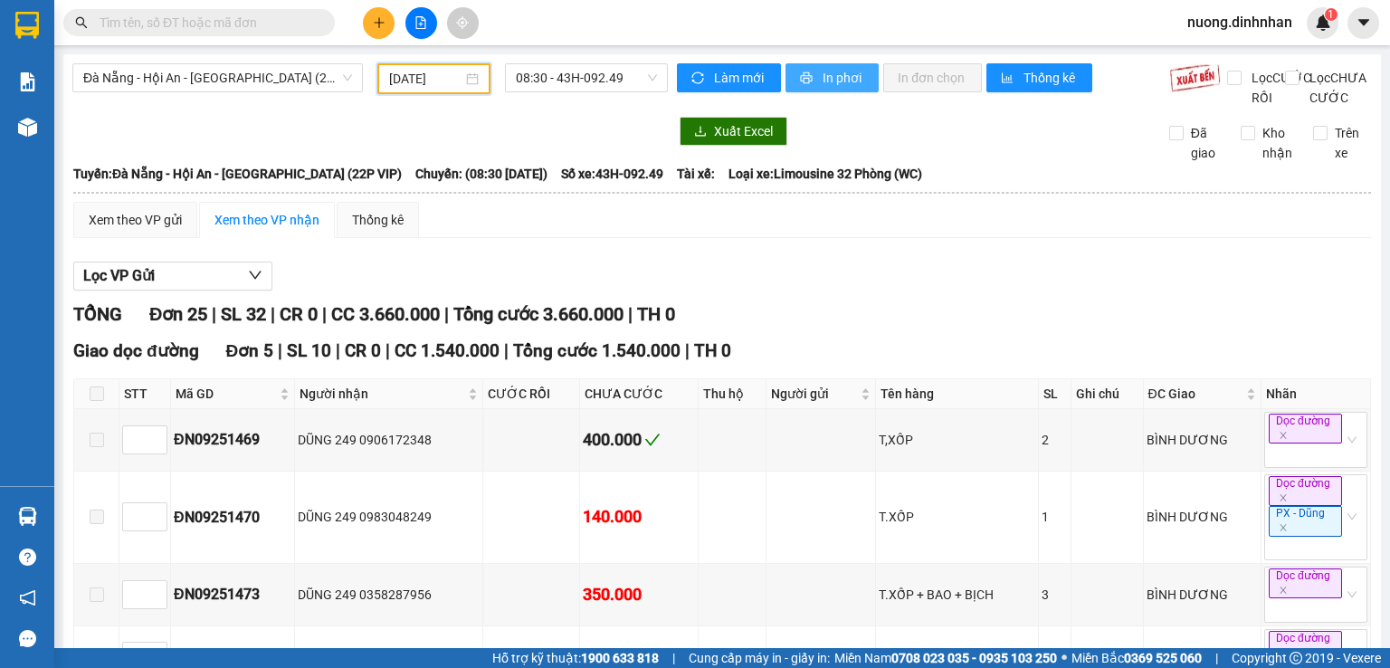
click at [854, 88] on button "In phơi" at bounding box center [832, 77] width 93 height 29
click at [594, 146] on div at bounding box center [370, 131] width 596 height 29
click at [649, 80] on span "08:30 - 43H-092.49" at bounding box center [587, 77] width 142 height 27
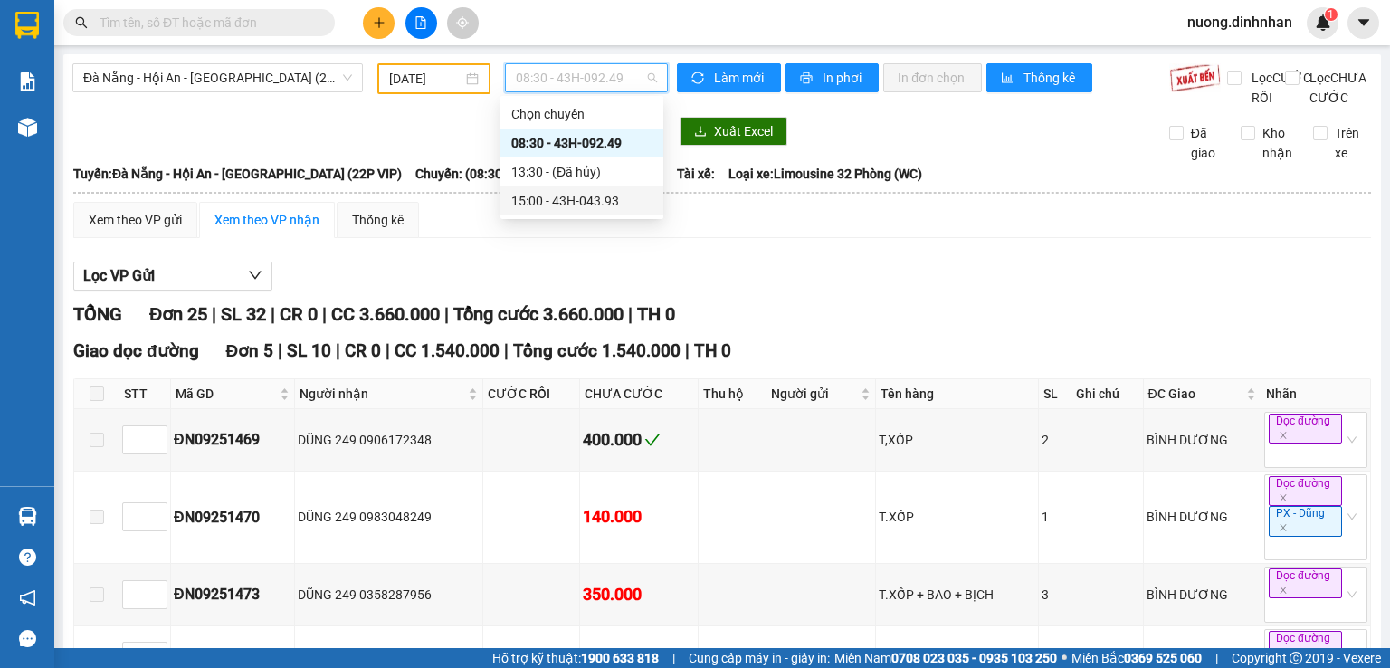
click at [615, 201] on div "15:00 - 43H-043.93" at bounding box center [581, 201] width 141 height 20
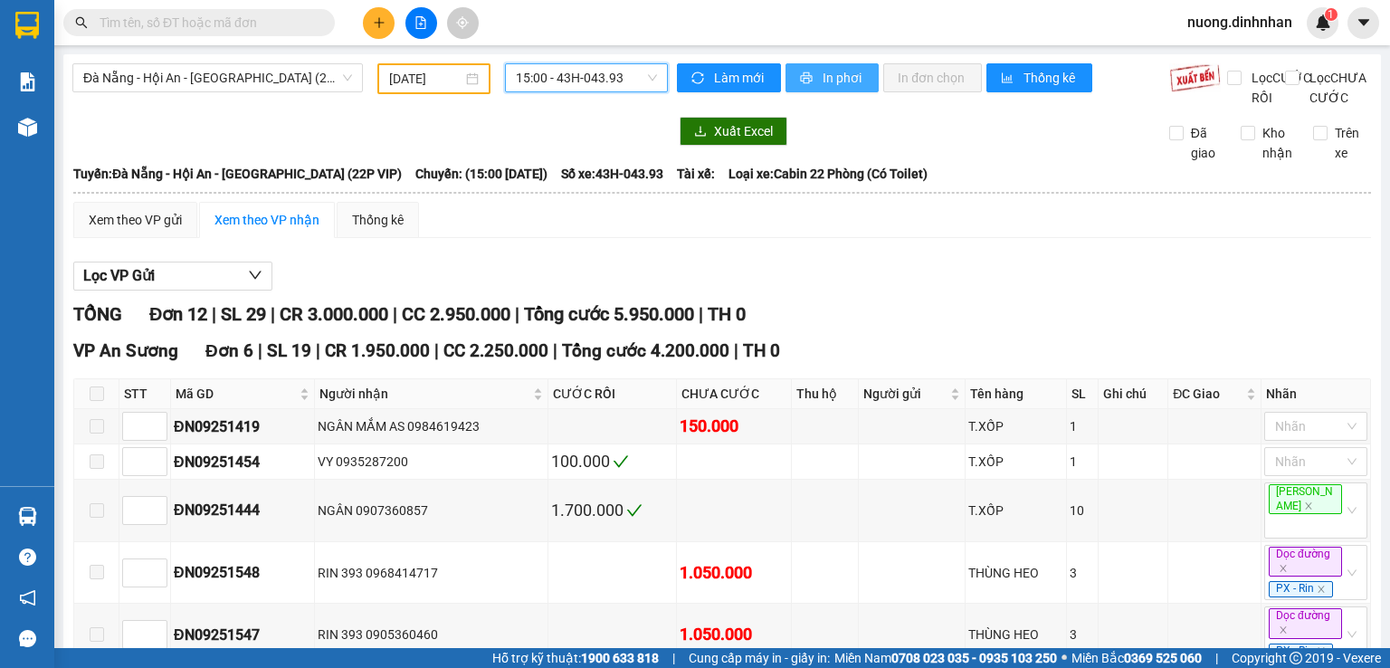
click at [833, 85] on span "In phơi" at bounding box center [844, 78] width 42 height 20
